Goal: Information Seeking & Learning: Learn about a topic

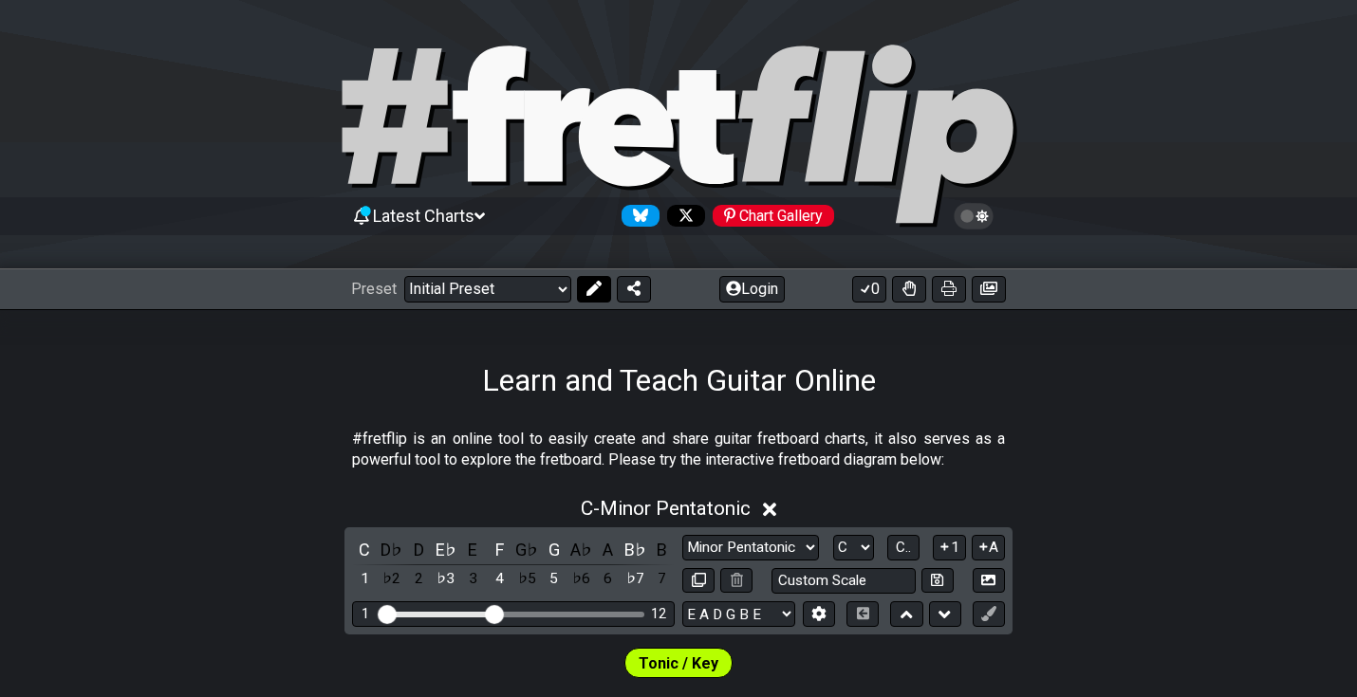
click at [597, 302] on button at bounding box center [594, 289] width 34 height 27
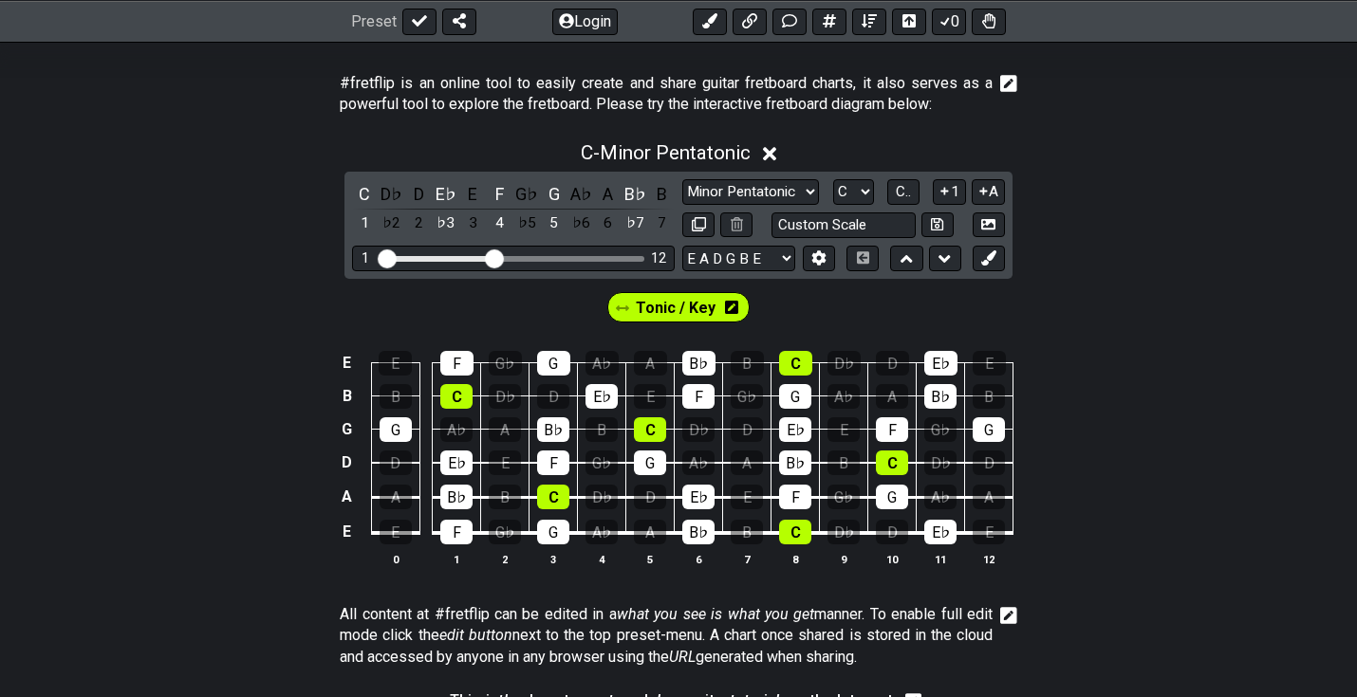
scroll to position [388, 0]
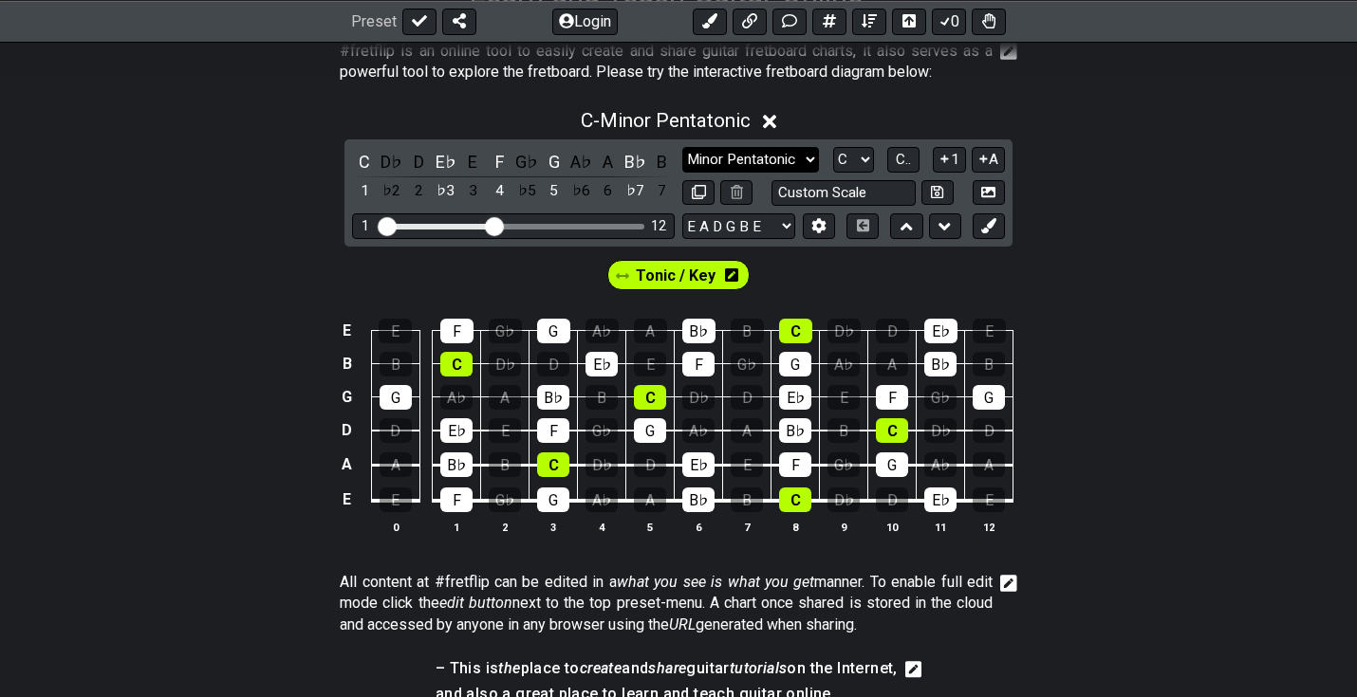
select select "Minor / Aeolian"
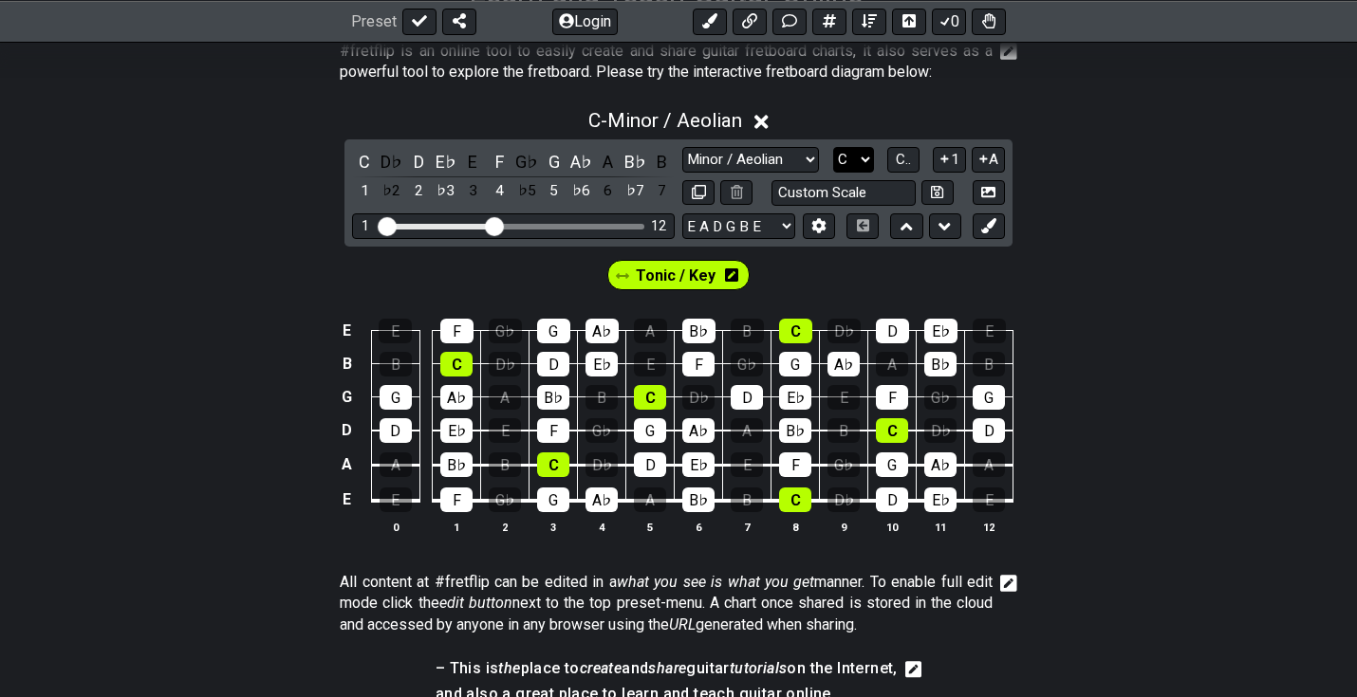
select select "G"
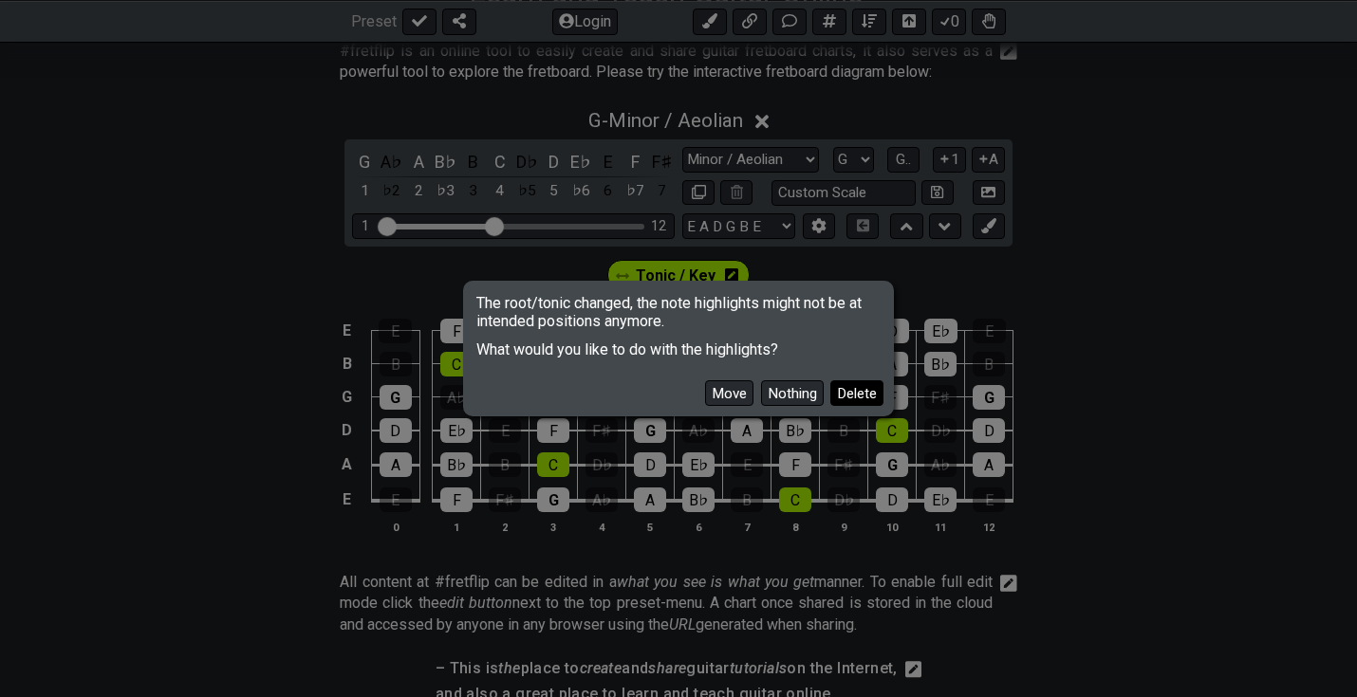
click at [850, 390] on button "Delete" at bounding box center [856, 393] width 53 height 26
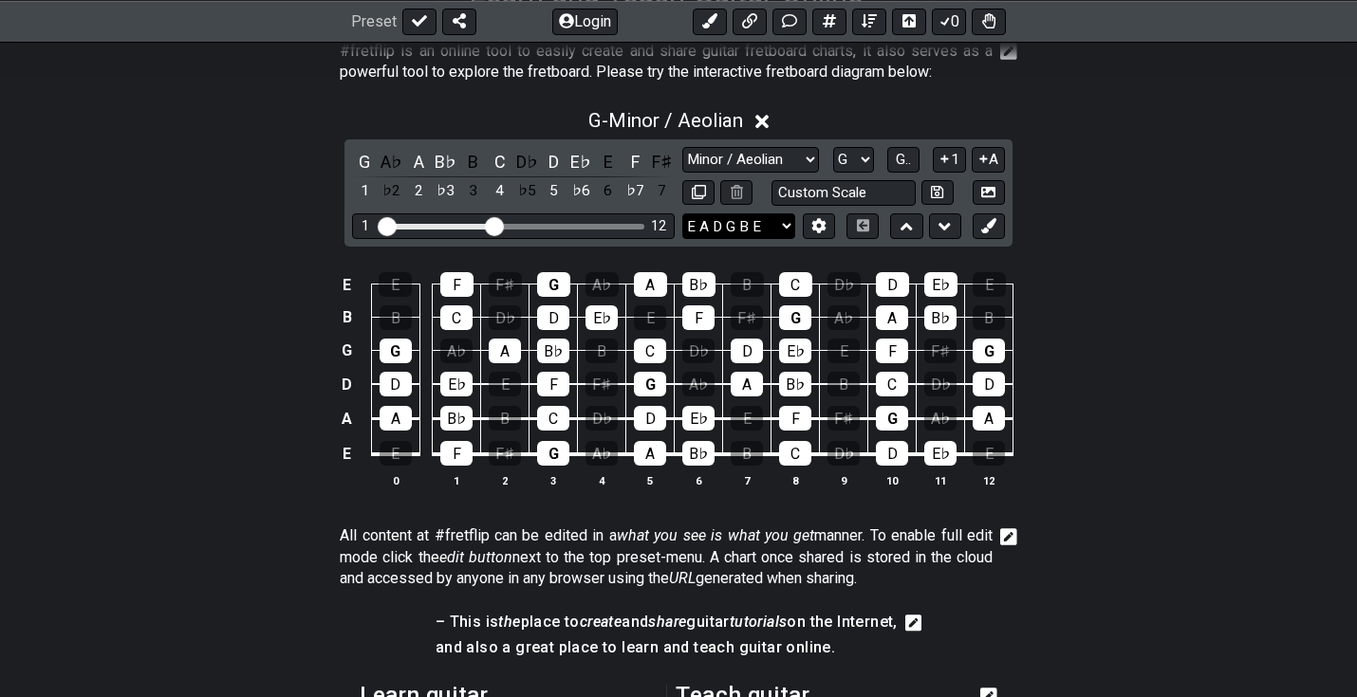
select select "Eb Ab Db Gb Bb Eb"
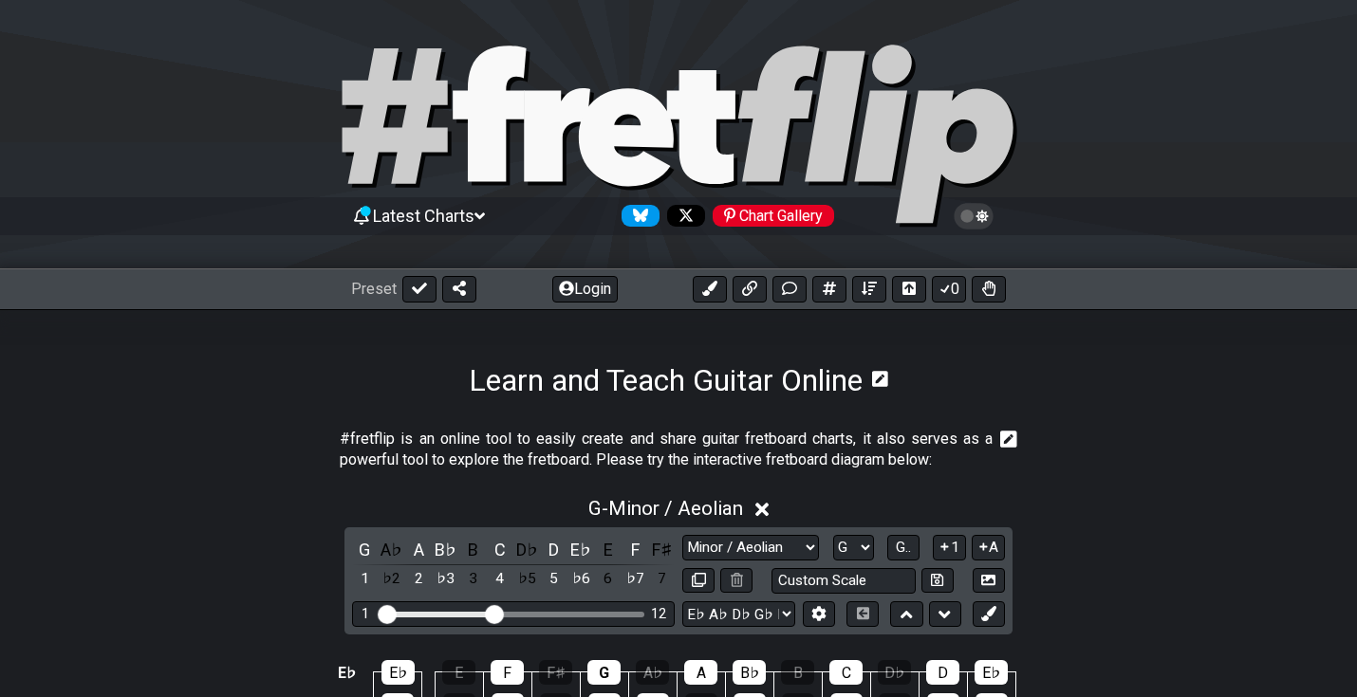
scroll to position [0, 0]
click at [448, 216] on span "Latest Charts" at bounding box center [424, 216] width 102 height 20
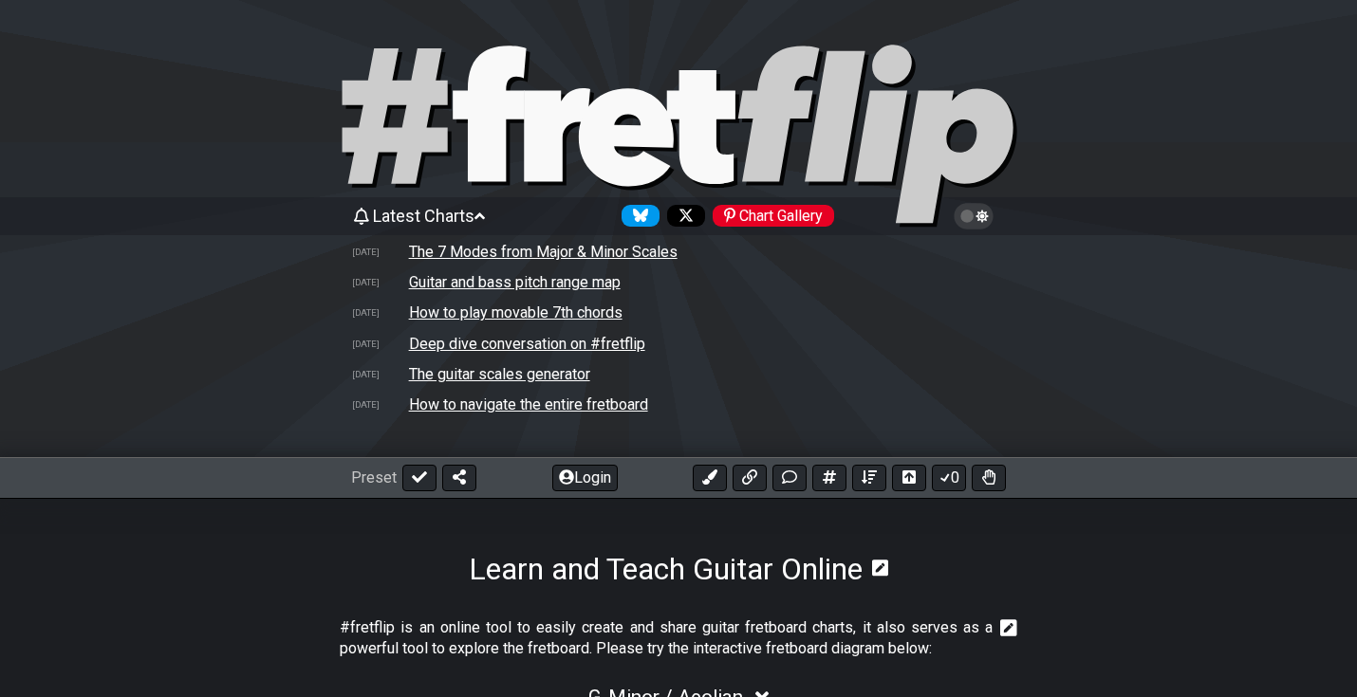
click at [448, 216] on span "Latest Charts" at bounding box center [424, 216] width 102 height 20
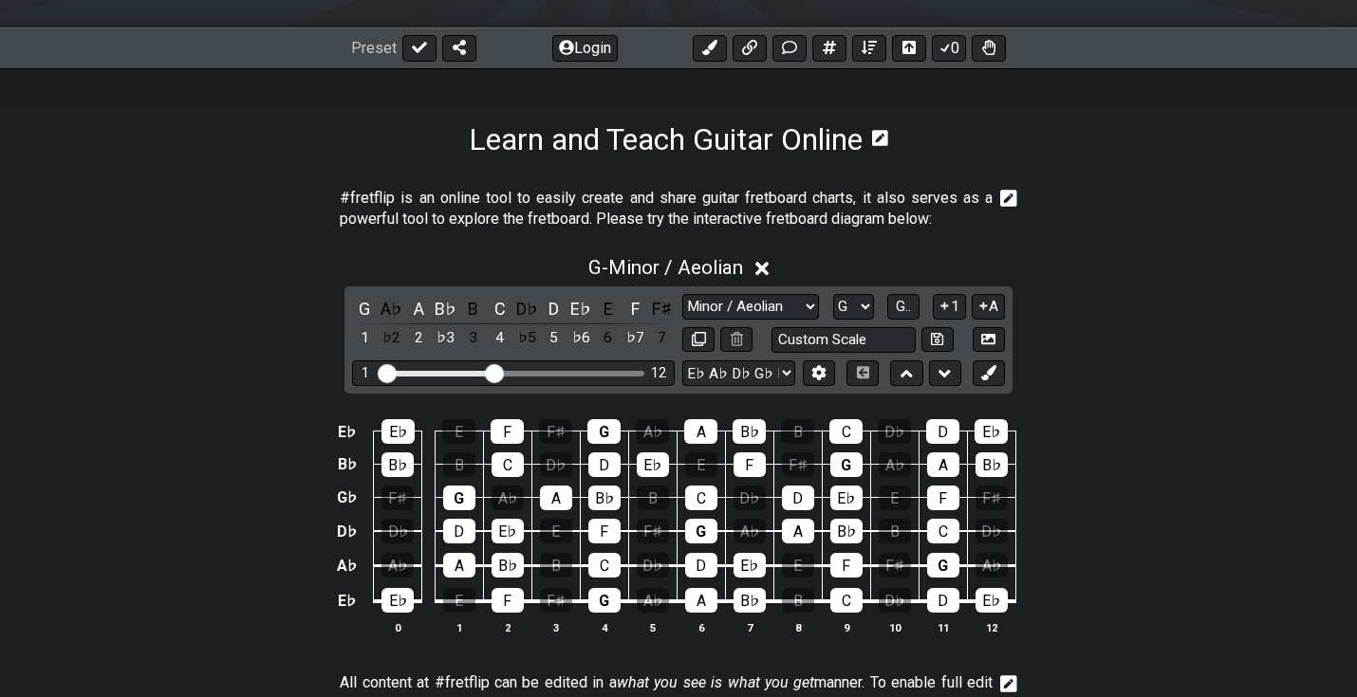
scroll to position [251, 0]
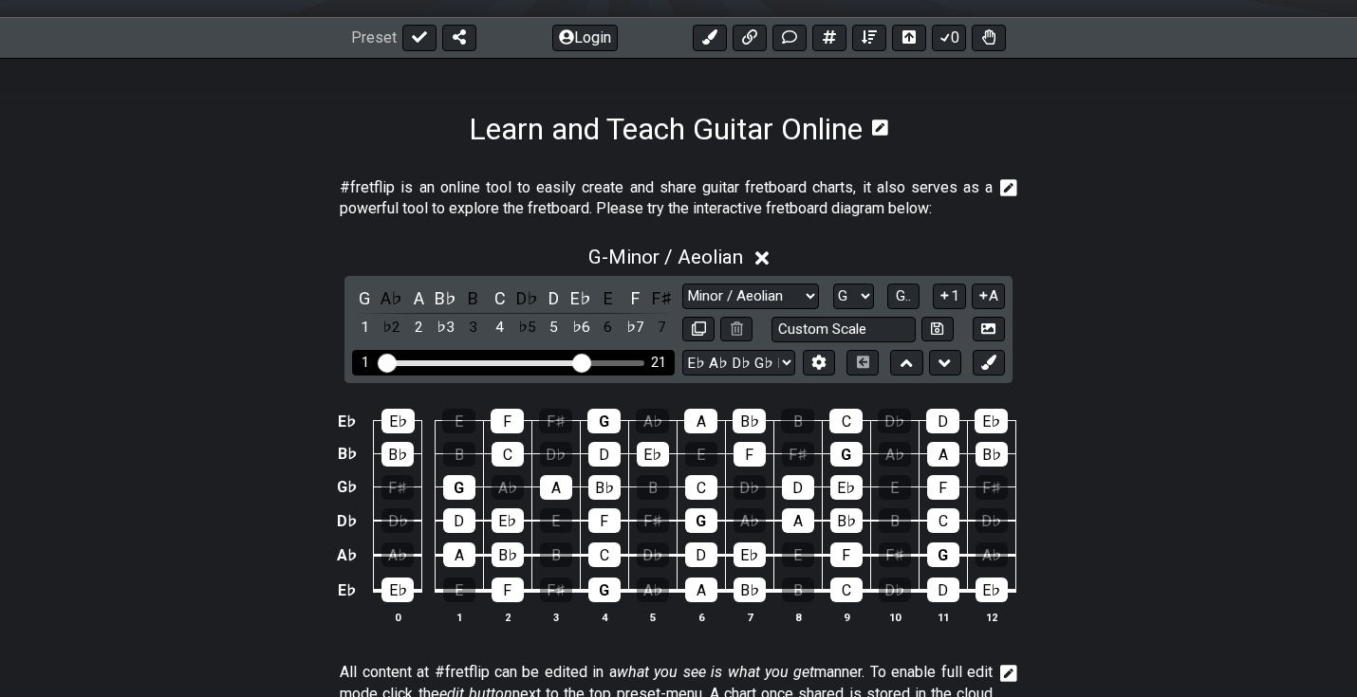
drag, startPoint x: 495, startPoint y: 363, endPoint x: 577, endPoint y: 364, distance: 81.6
click at [577, 361] on input "Visible fret range" at bounding box center [513, 361] width 269 height 0
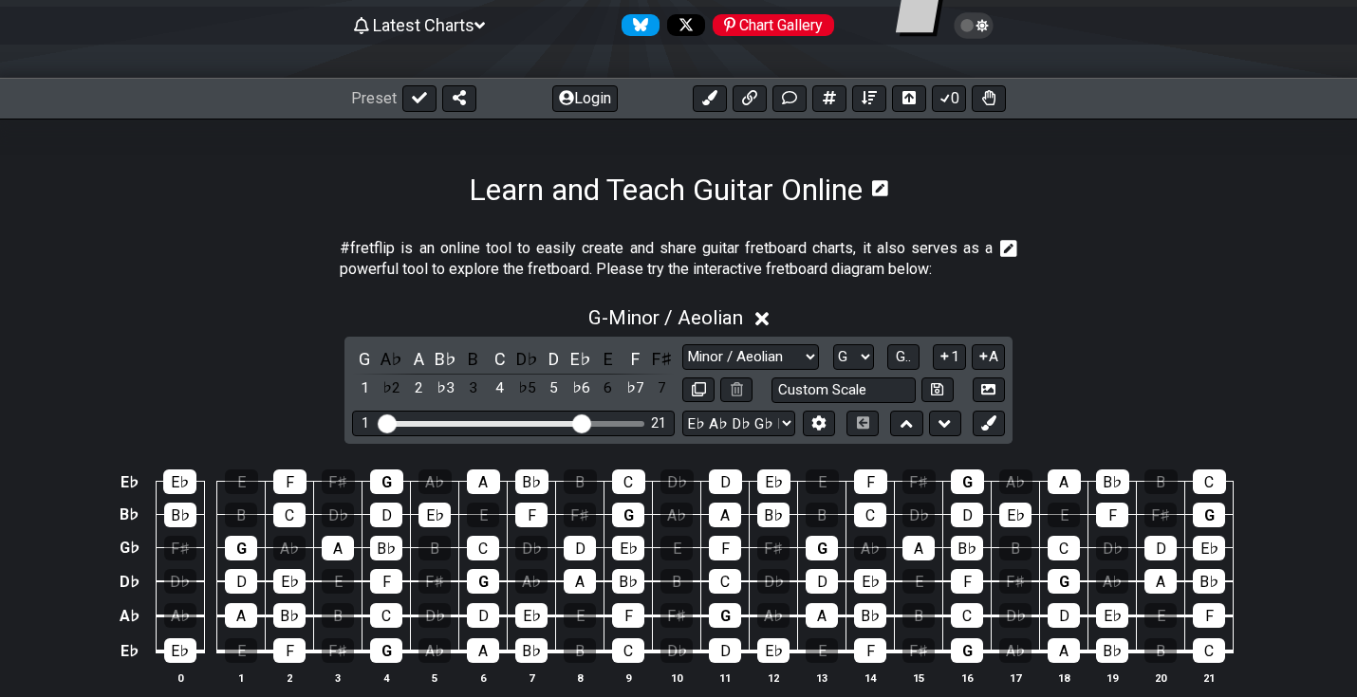
scroll to position [284, 0]
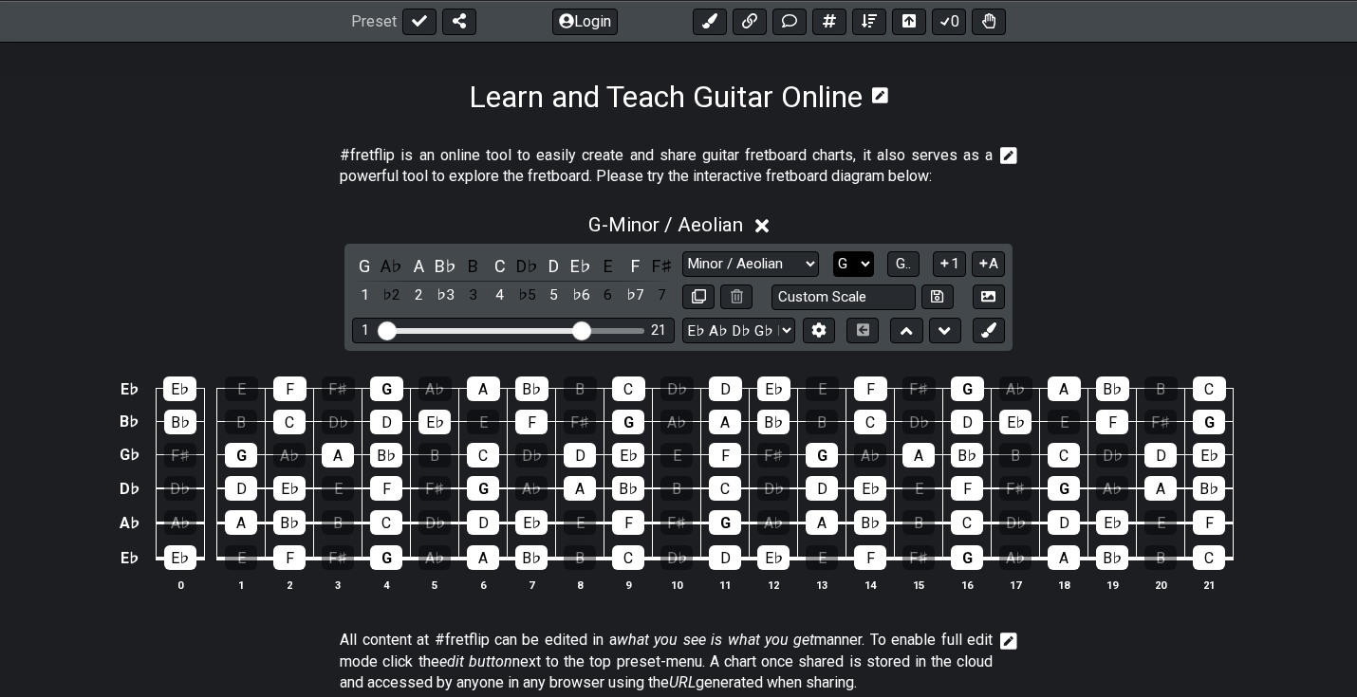
select select "C"
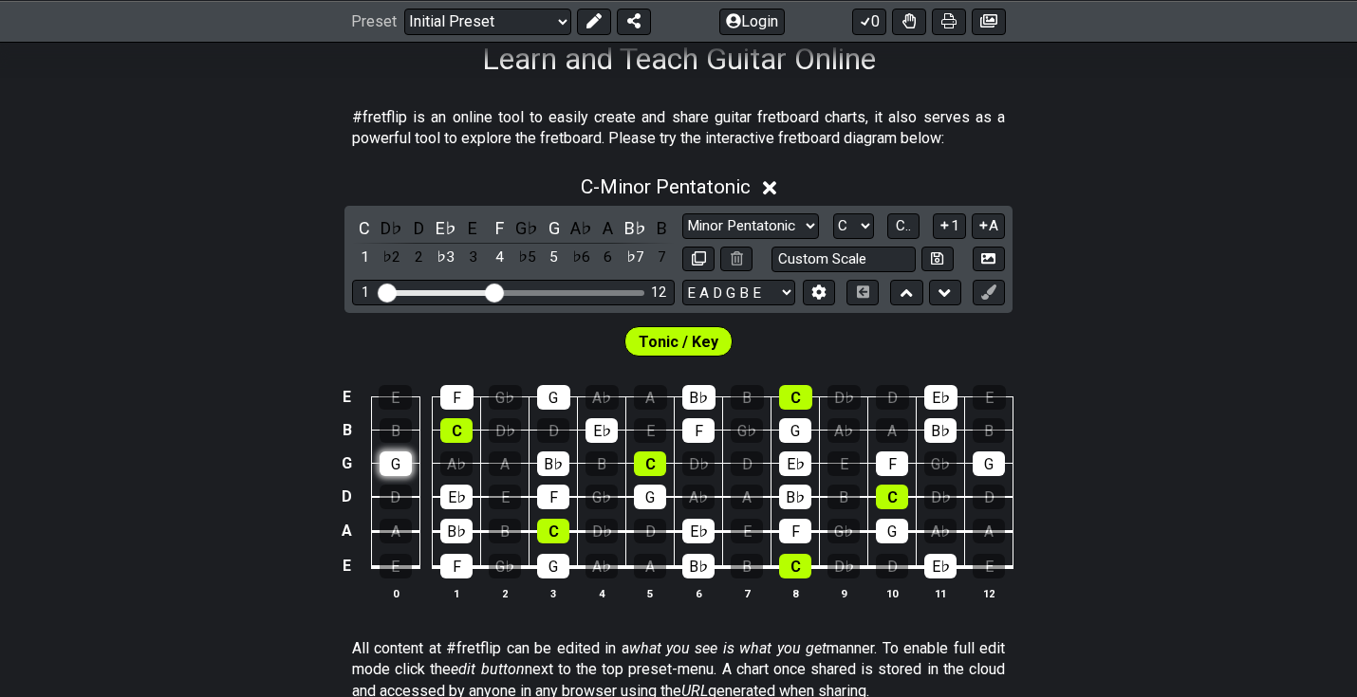
scroll to position [169, 0]
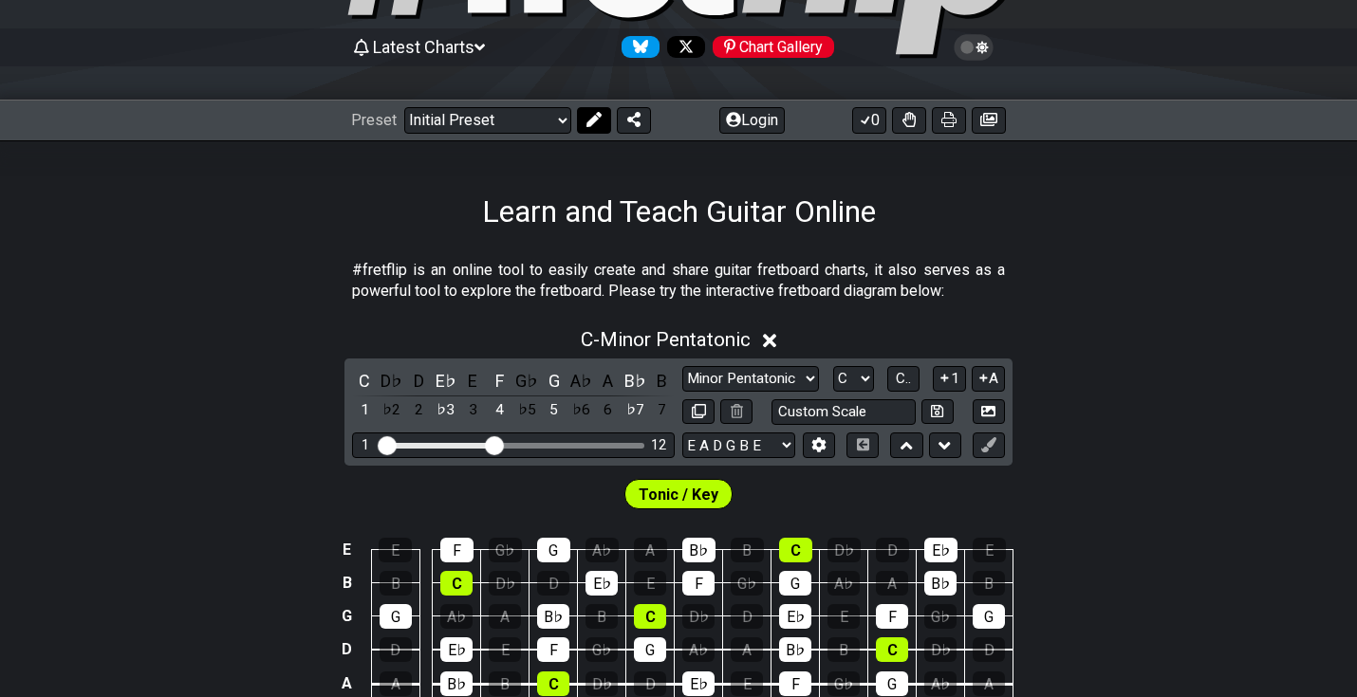
click at [586, 118] on icon at bounding box center [593, 119] width 15 height 15
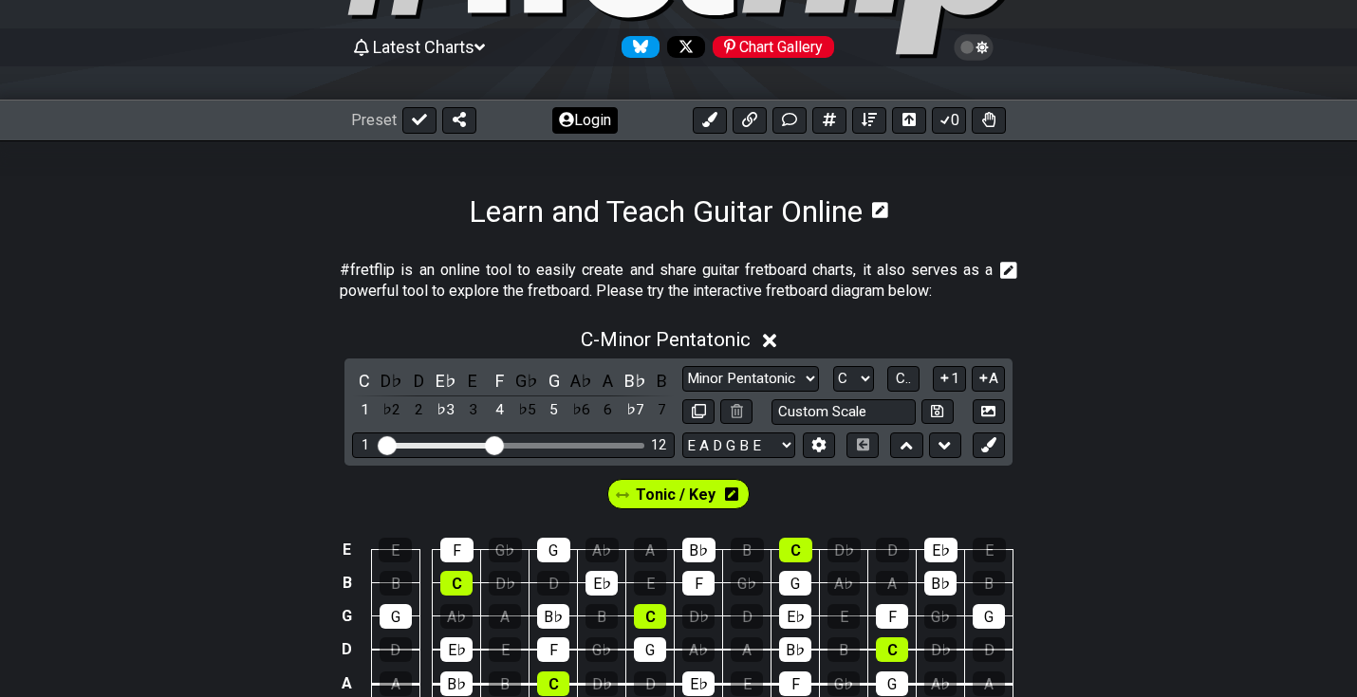
click at [591, 119] on button "Login" at bounding box center [584, 120] width 65 height 27
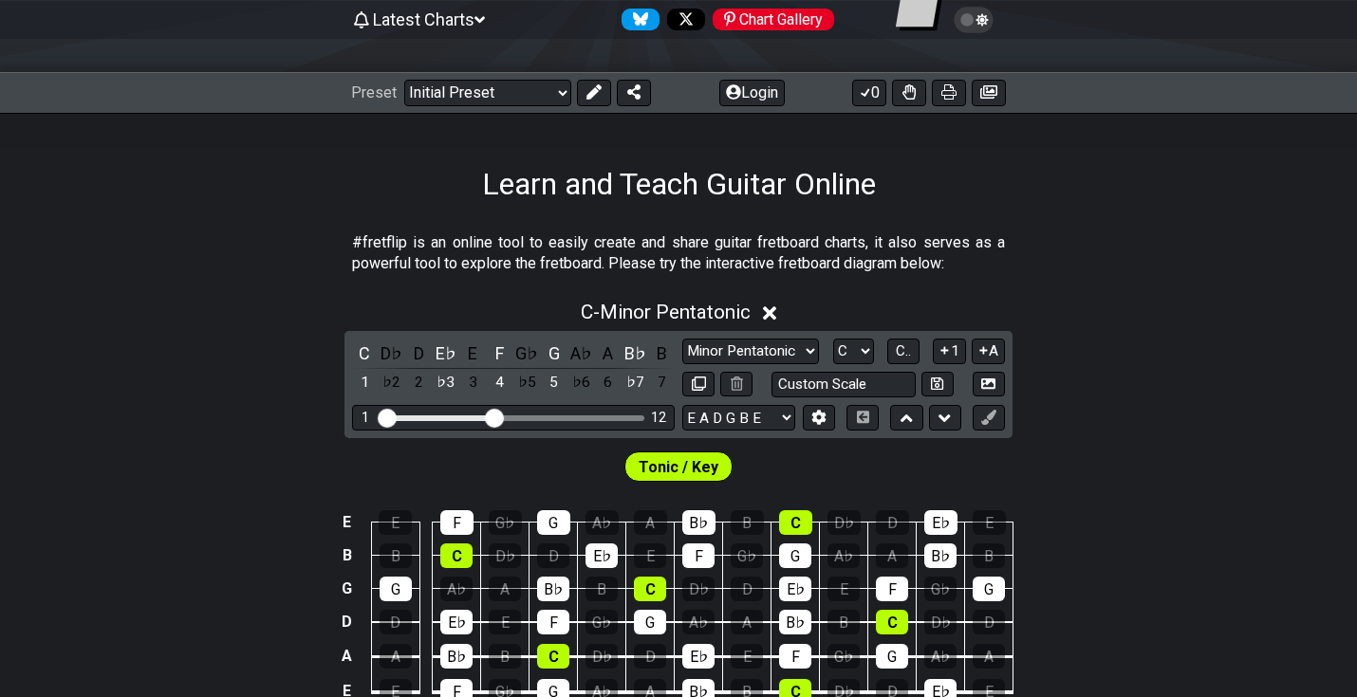
scroll to position [83, 0]
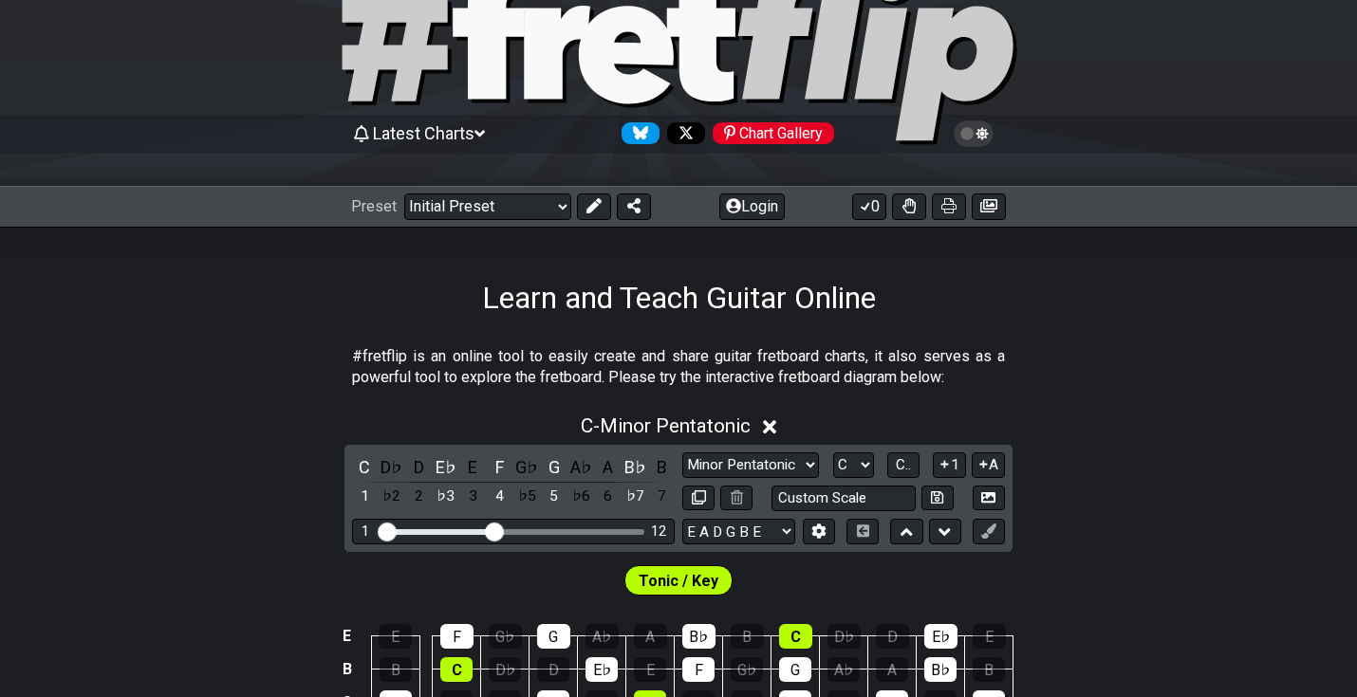
click at [474, 142] on span "Latest Charts" at bounding box center [424, 133] width 102 height 20
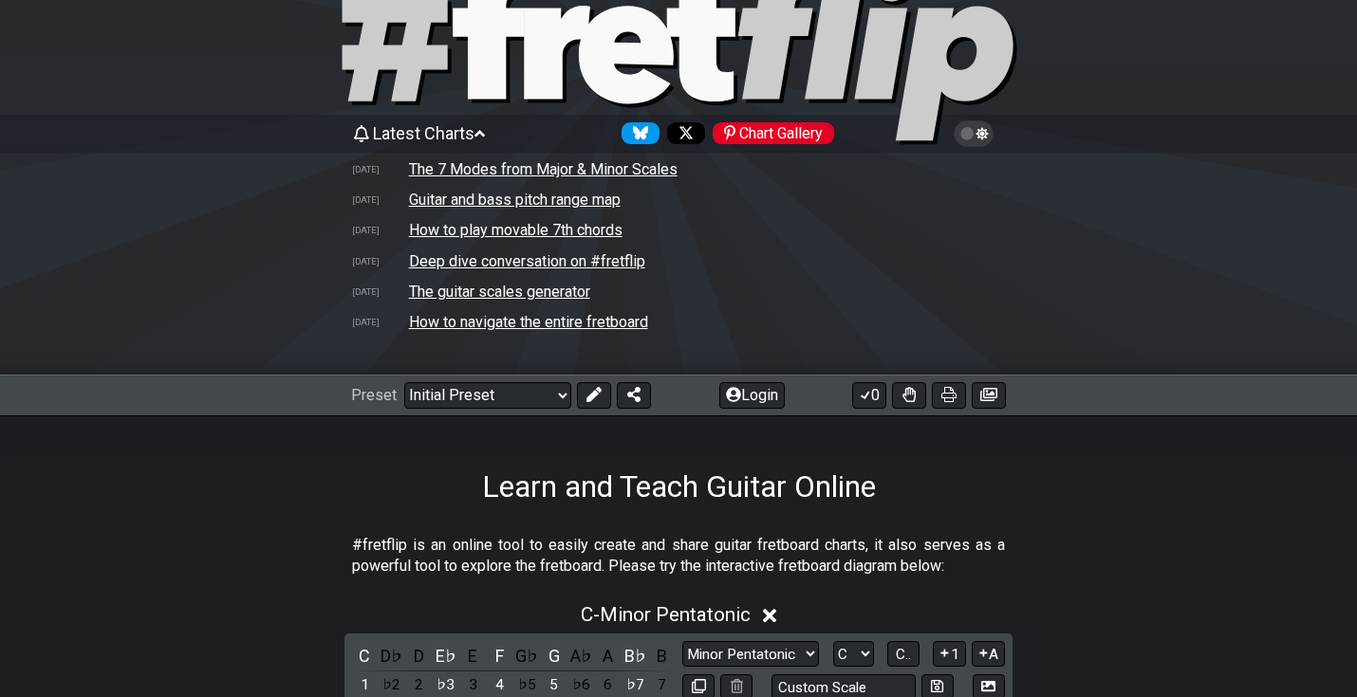
click at [474, 142] on span "Latest Charts" at bounding box center [424, 133] width 102 height 20
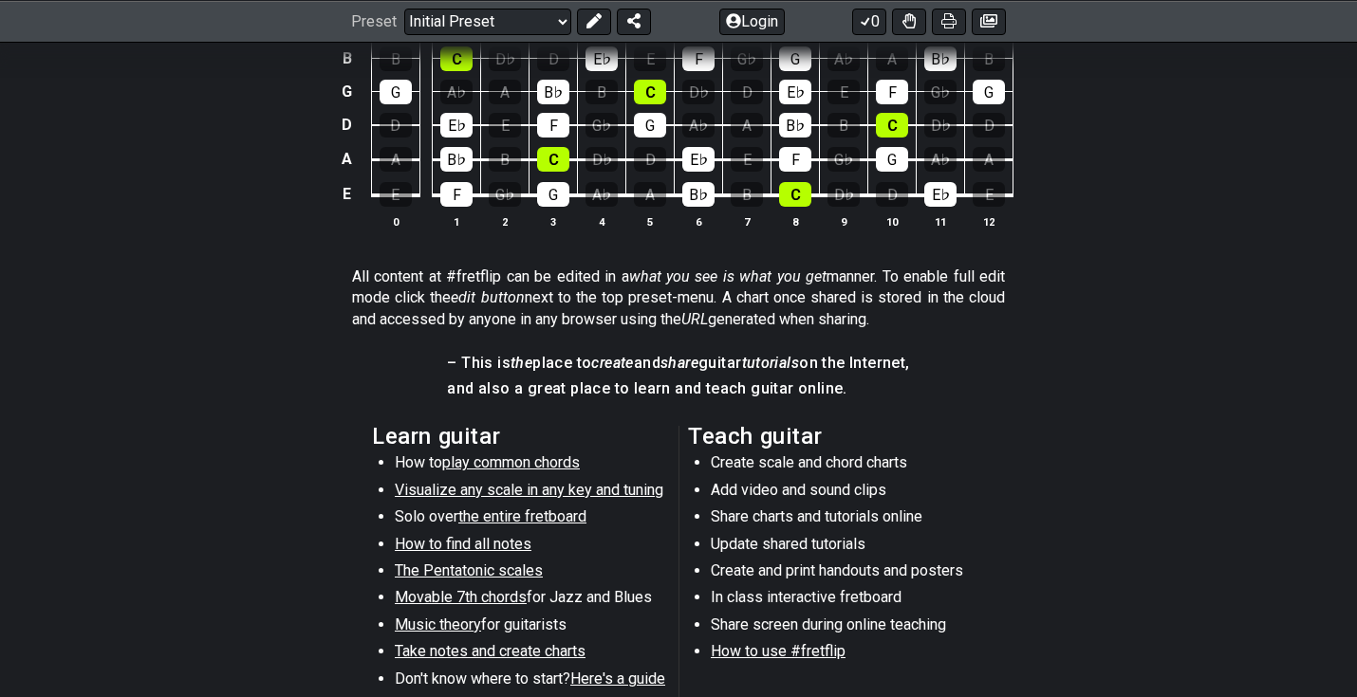
scroll to position [717, 0]
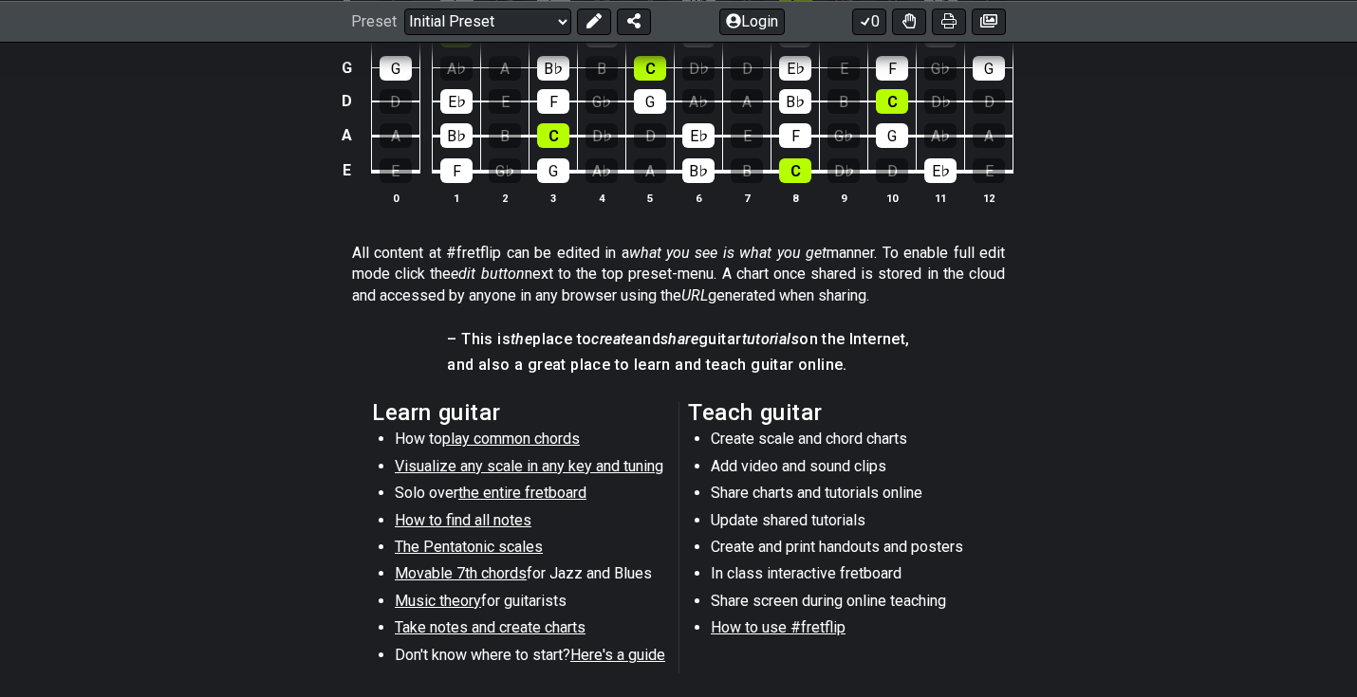
click at [514, 566] on span "Movable 7th chords" at bounding box center [461, 573] width 132 height 18
select select "/movable-7th-chords"
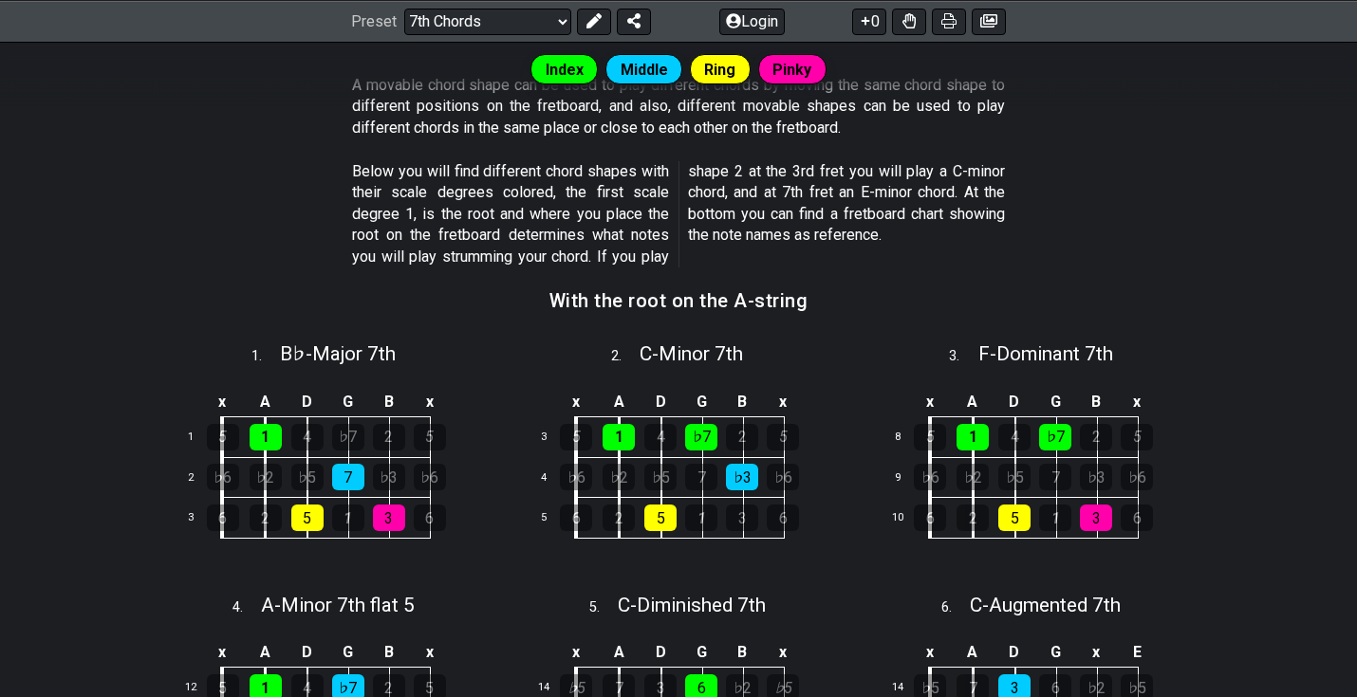
scroll to position [9, 0]
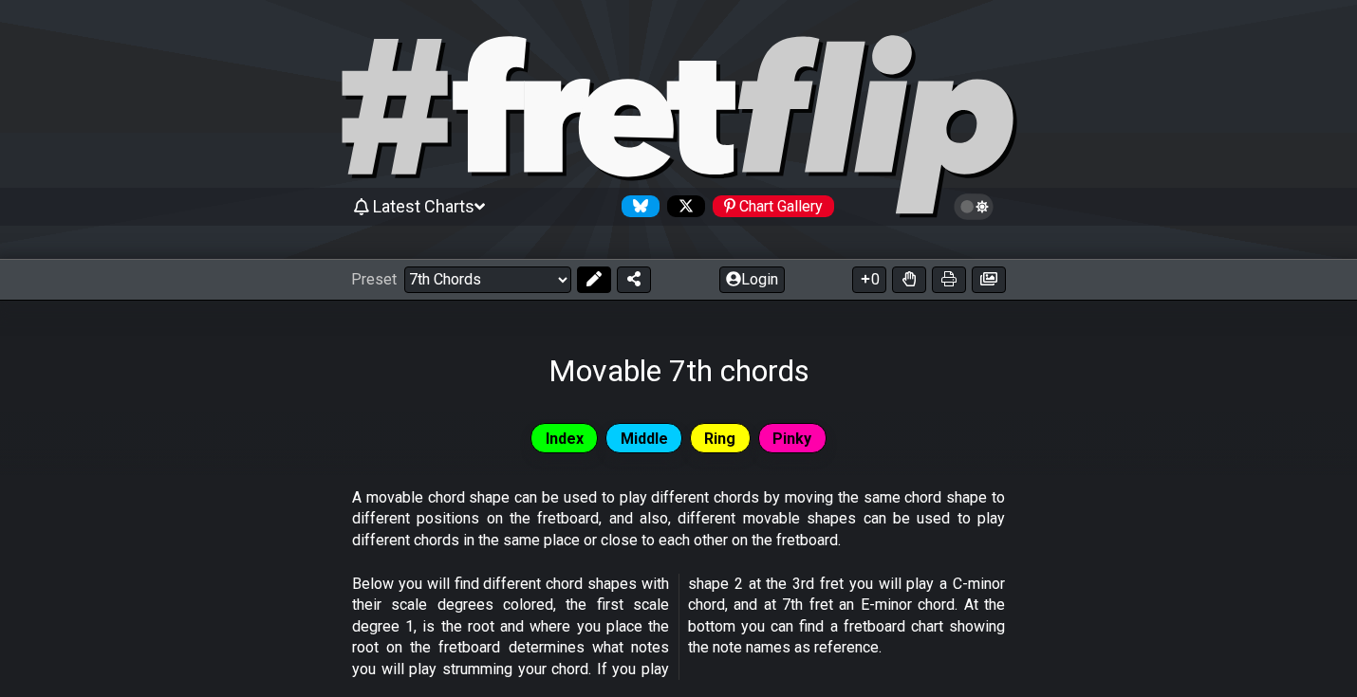
click at [587, 284] on icon at bounding box center [593, 278] width 15 height 15
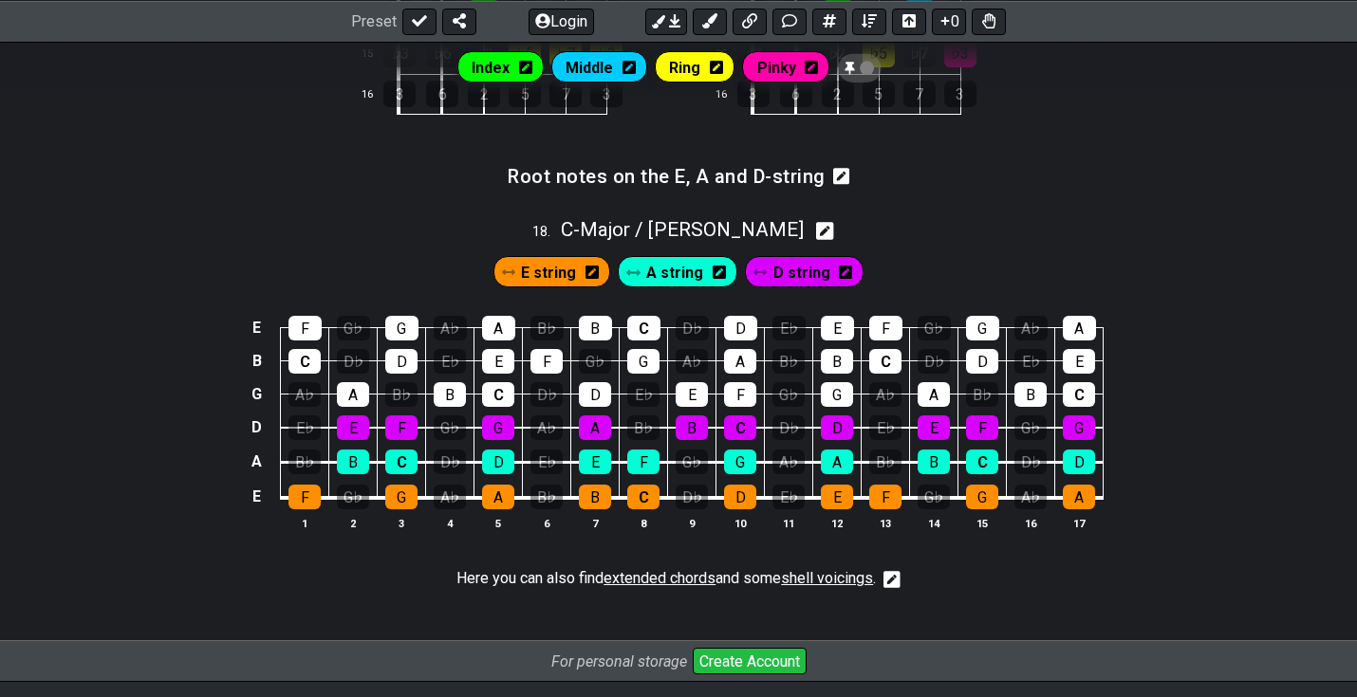
scroll to position [2247, 0]
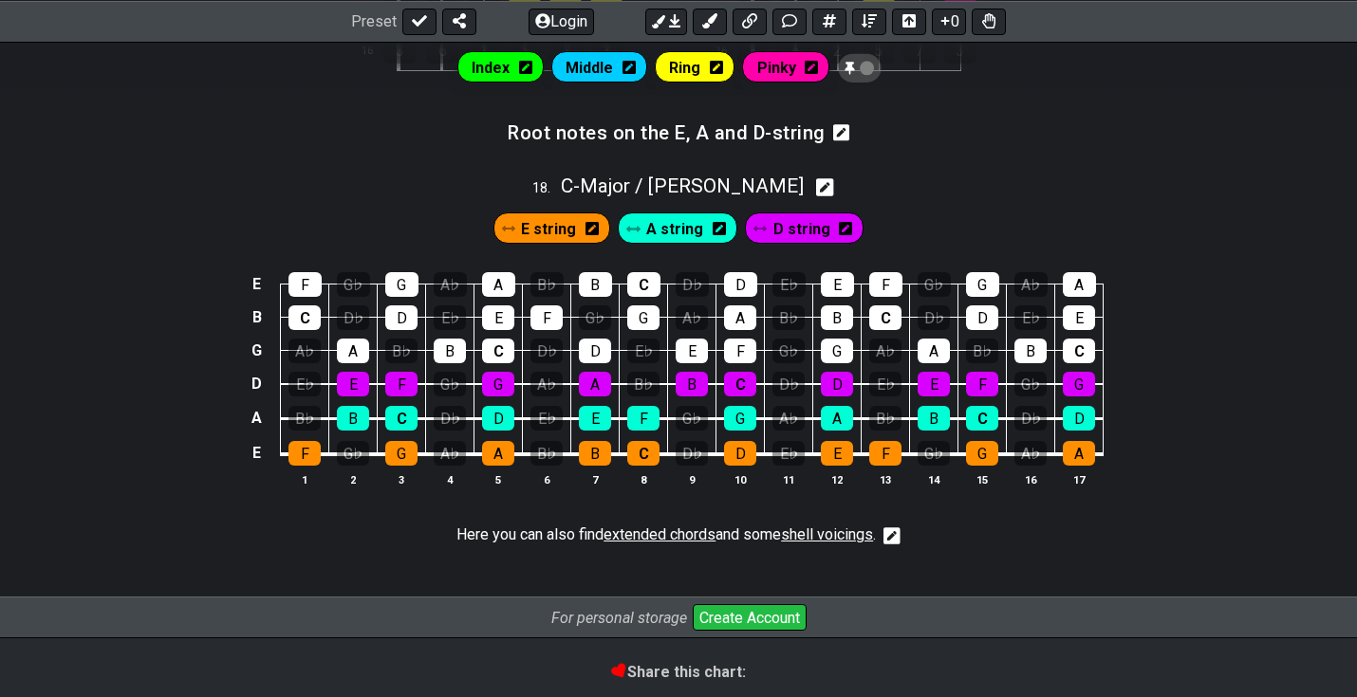
click at [816, 189] on icon at bounding box center [825, 187] width 18 height 18
select select "C"
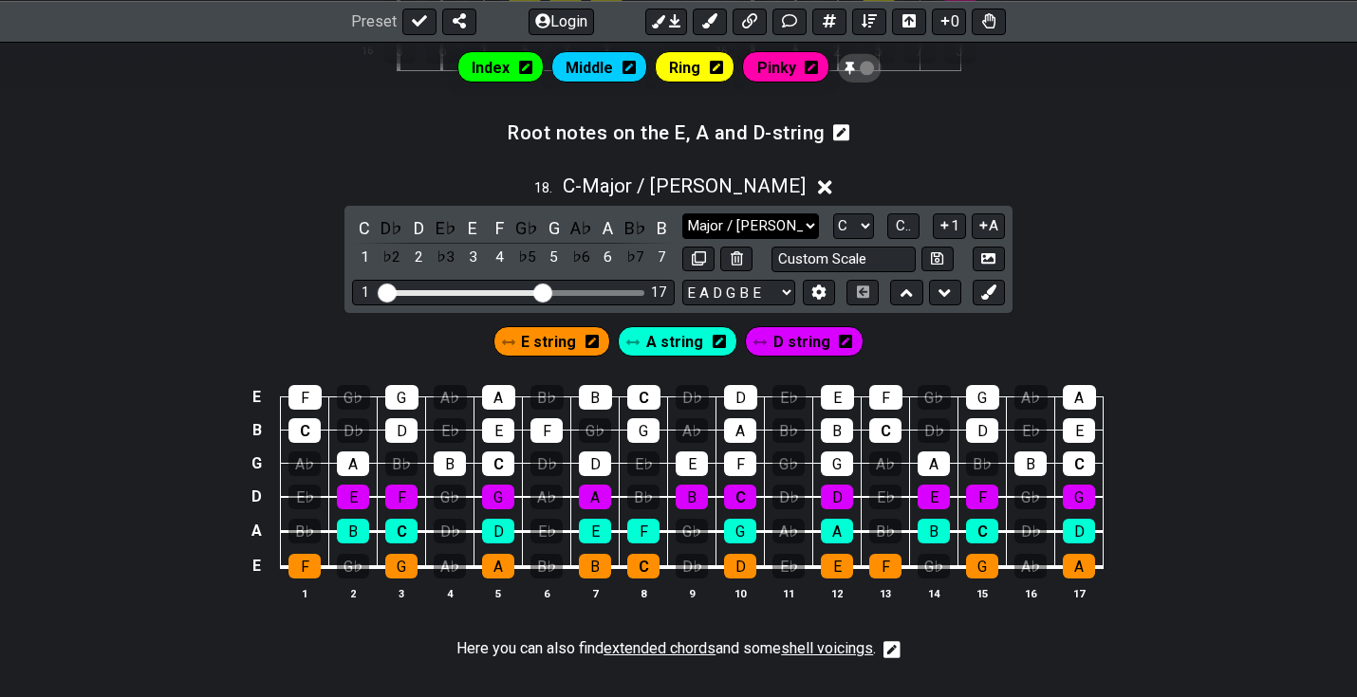
select select "Minor / Aeolian"
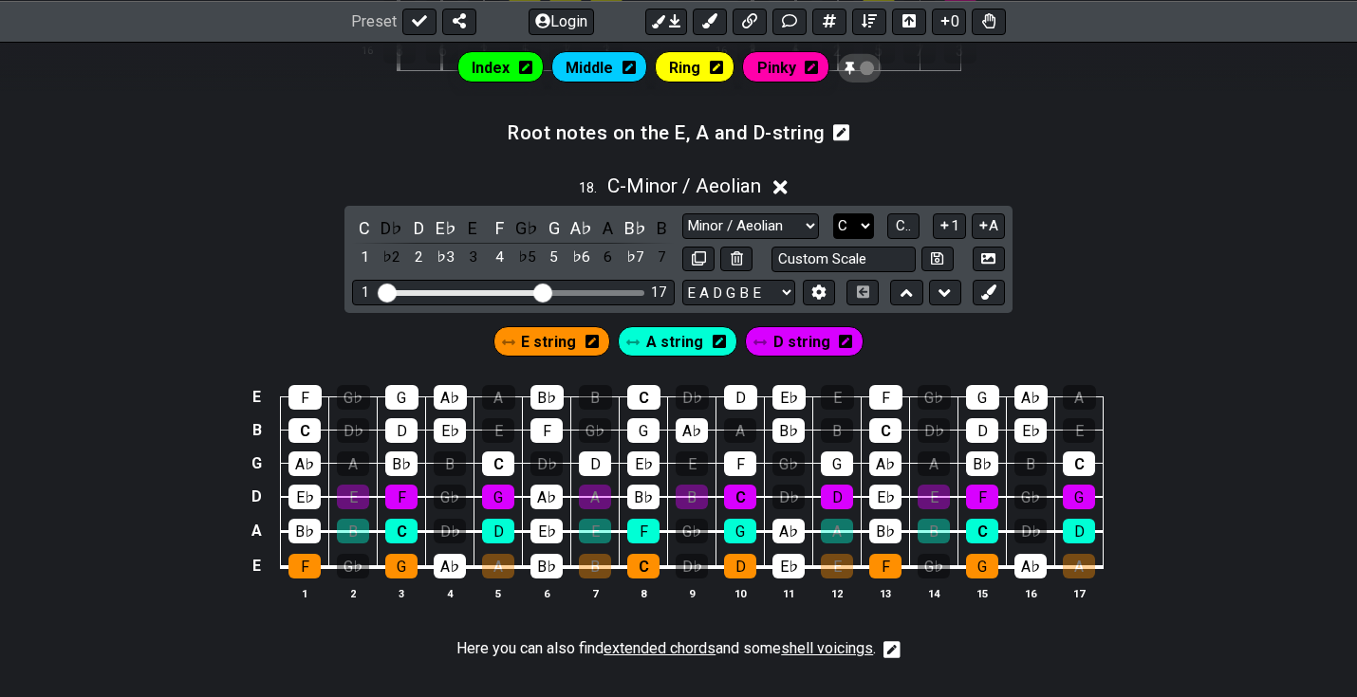
select select "G"
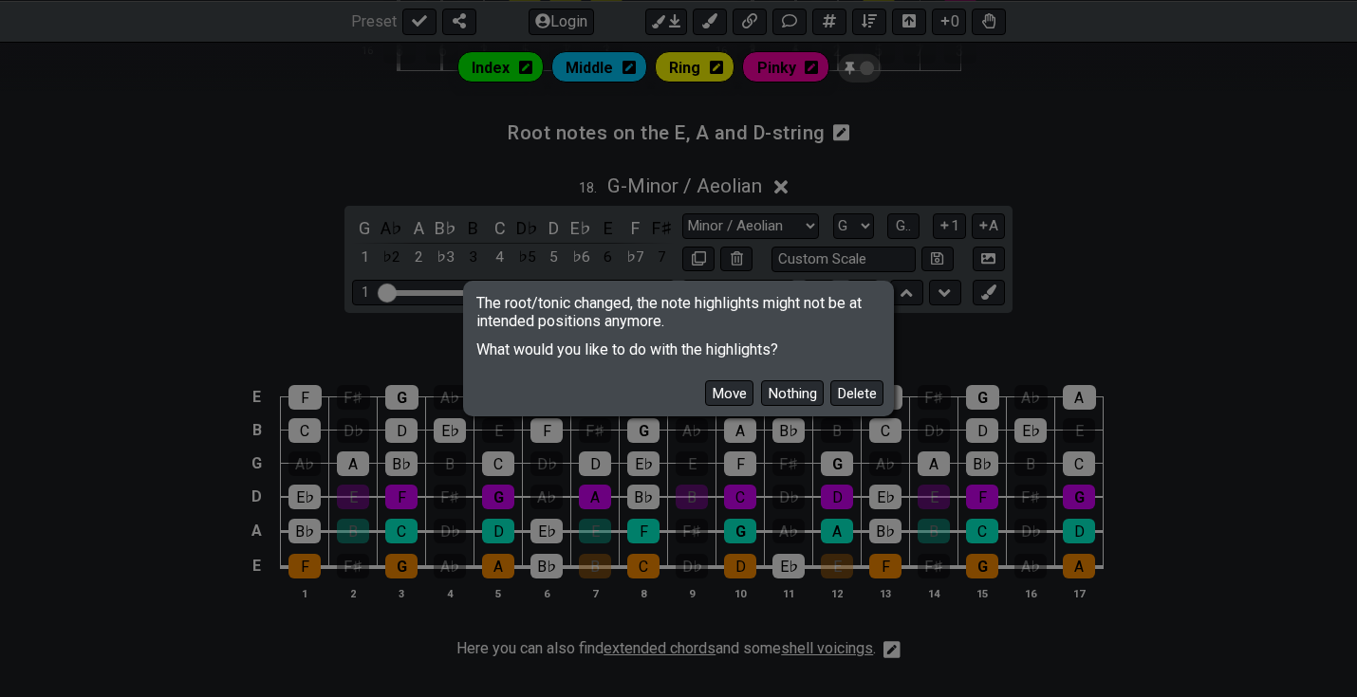
click at [849, 370] on div "Move Nothing Delete" at bounding box center [678, 386] width 425 height 55
click at [851, 392] on button "Delete" at bounding box center [856, 393] width 53 height 26
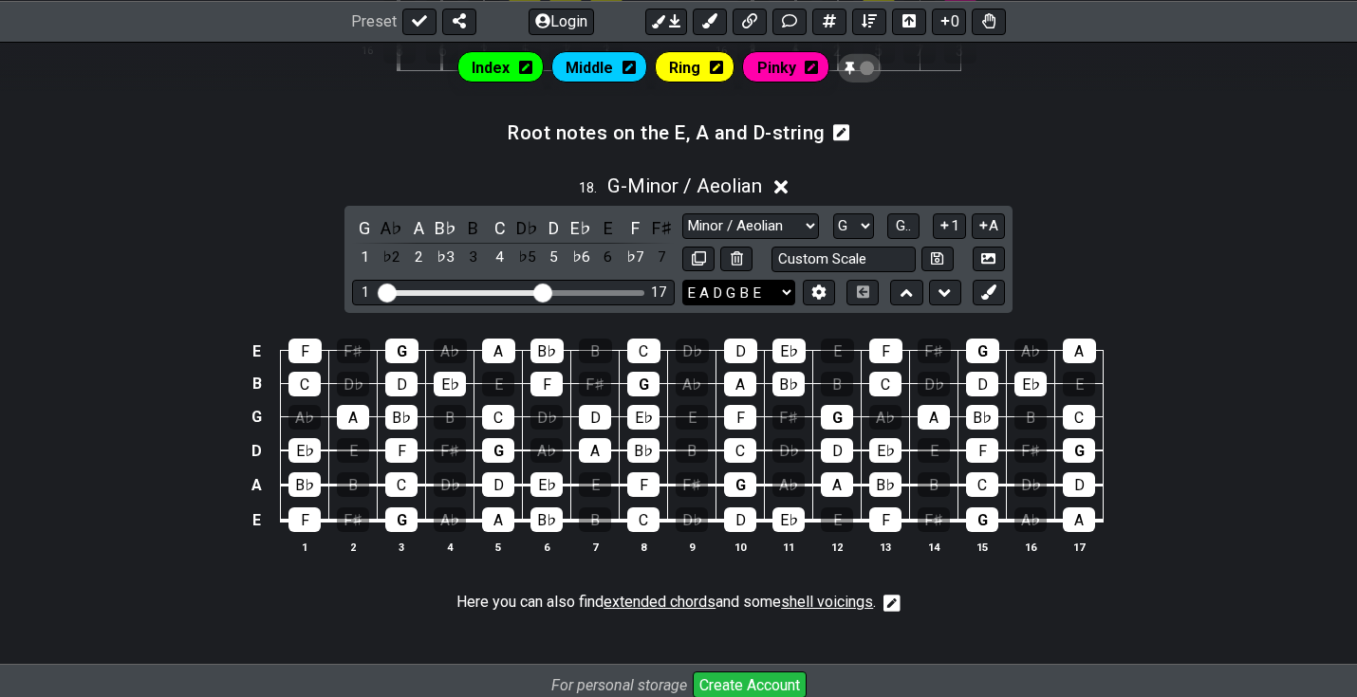
select select "Eb Ab Db Gb Bb Eb"
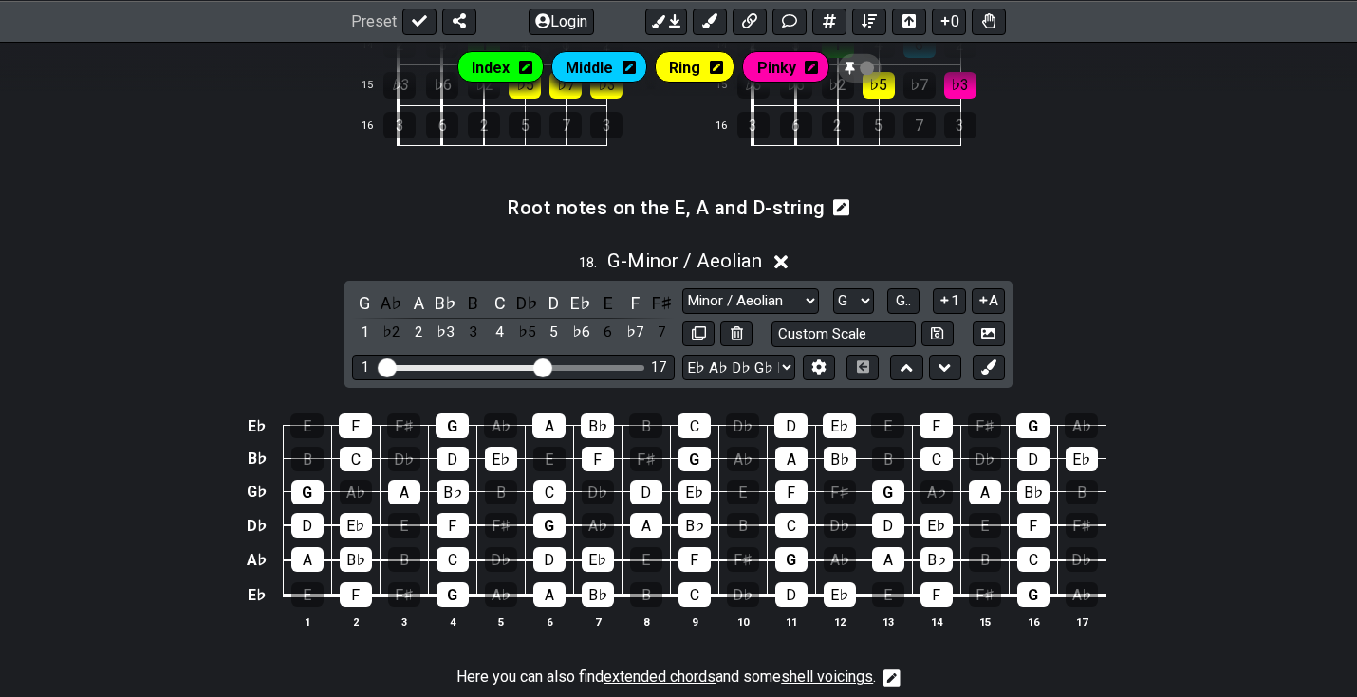
scroll to position [2171, 0]
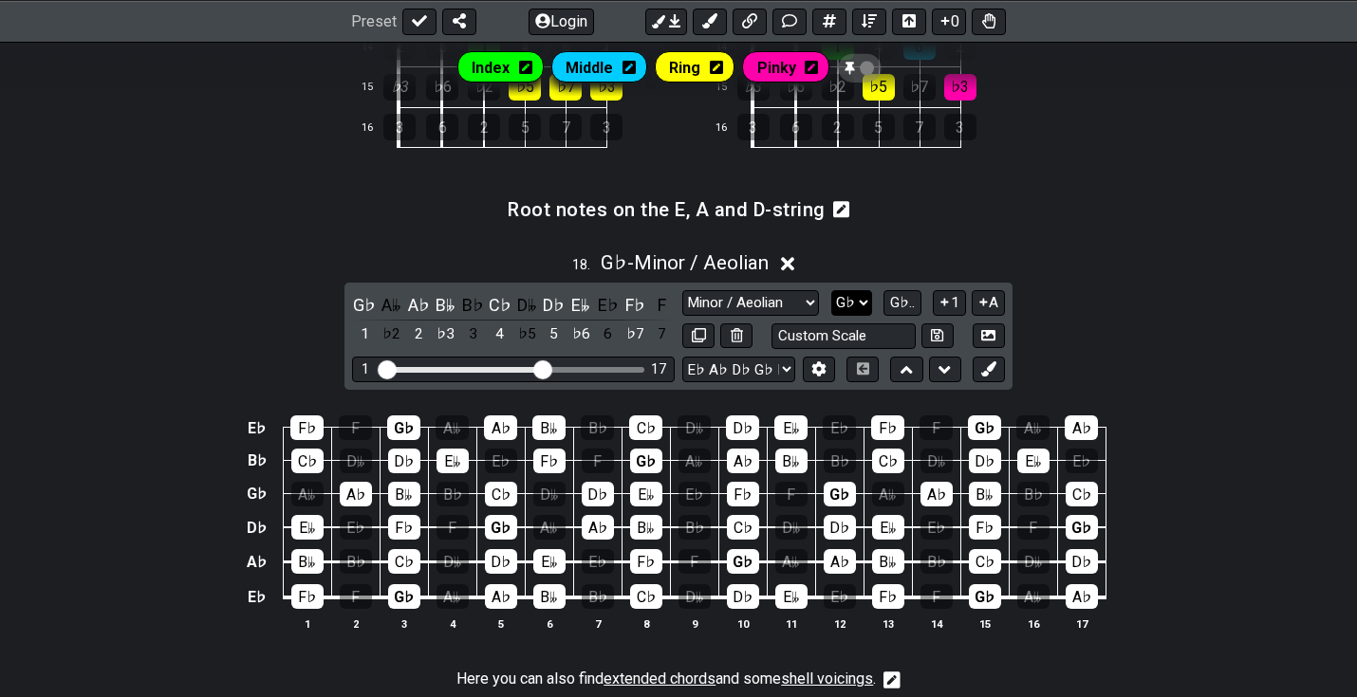
select select "Ab"
